Goal: Task Accomplishment & Management: Manage account settings

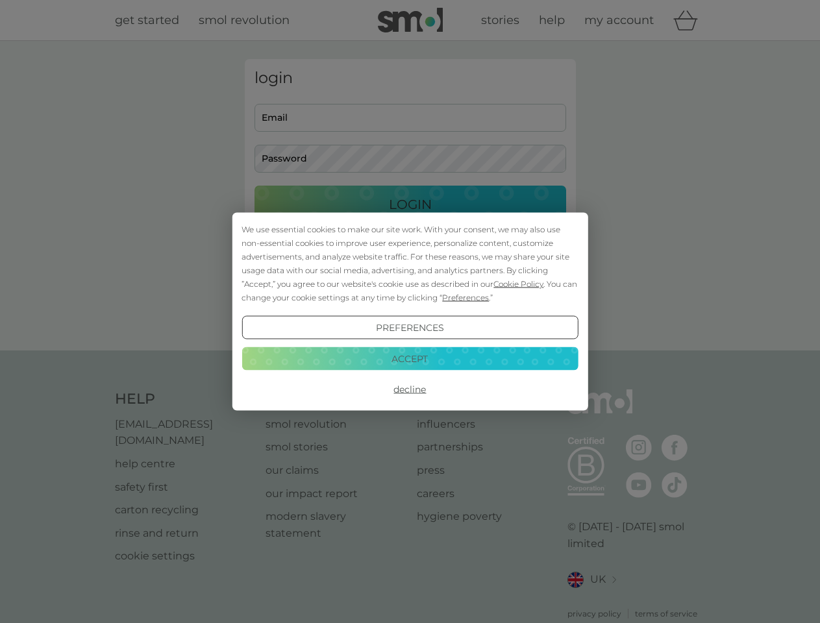
click at [519, 284] on span "Cookie Policy" at bounding box center [518, 284] width 50 height 10
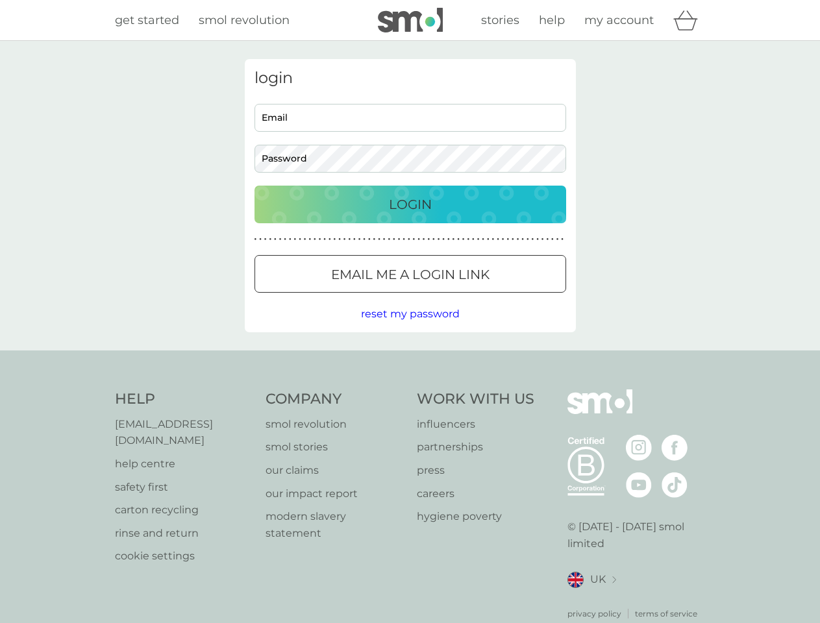
click at [464, 297] on div "login Email Password Login ● ● ● ● ● ● ● ● ● ● ● ● ● ● ● ● ● ● ● ● ● ● ● ● ● ● …" at bounding box center [410, 195] width 331 height 273
click at [410, 328] on div "login Email Password Login ● ● ● ● ● ● ● ● ● ● ● ● ● ● ● ● ● ● ● ● ● ● ● ● ● ● …" at bounding box center [410, 195] width 331 height 273
click at [410, 389] on div "Help [EMAIL_ADDRESS][DOMAIN_NAME] help centre safety first carton recycling rin…" at bounding box center [410, 504] width 591 height 230
click at [410, 358] on div "Help [EMAIL_ADDRESS][DOMAIN_NAME] help centre safety first carton recycling rin…" at bounding box center [410, 505] width 820 height 308
